Goal: Communication & Community: Connect with others

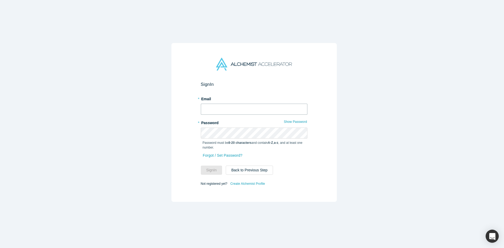
click at [233, 108] on input "text" at bounding box center [254, 109] width 107 height 11
type input "[EMAIL_ADDRESS][DOMAIN_NAME]"
click at [210, 168] on button "Sign In" at bounding box center [212, 170] width 22 height 9
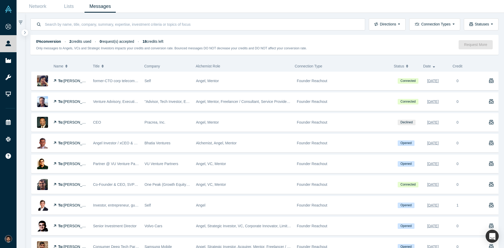
click at [79, 124] on span "[PERSON_NAME]" at bounding box center [79, 122] width 30 height 4
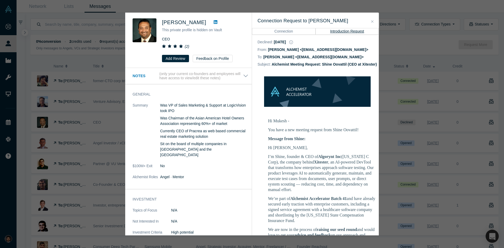
click at [372, 24] on button "Close" at bounding box center [373, 22] width 6 height 6
